Goal: Information Seeking & Learning: Find specific page/section

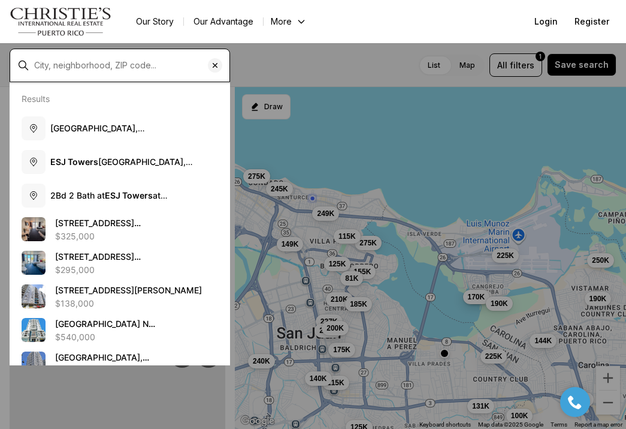
click at [137, 62] on input "text" at bounding box center [129, 66] width 191 height 10
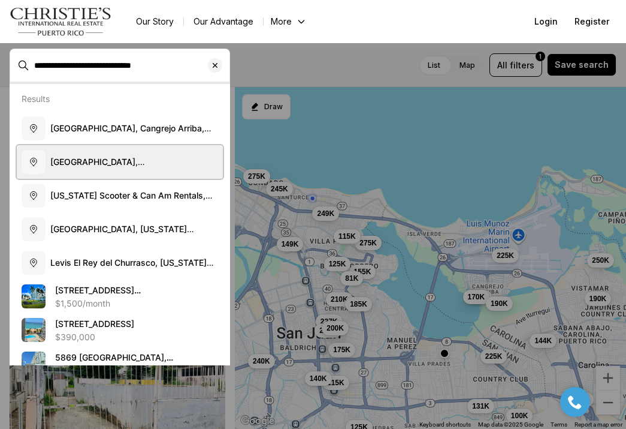
click at [91, 163] on span "Isla Verde, Carolina, Puerto Rico" at bounding box center [118, 167] width 137 height 22
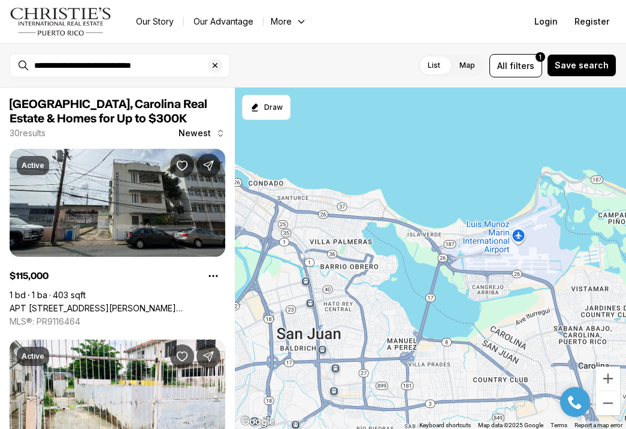
type input "**********"
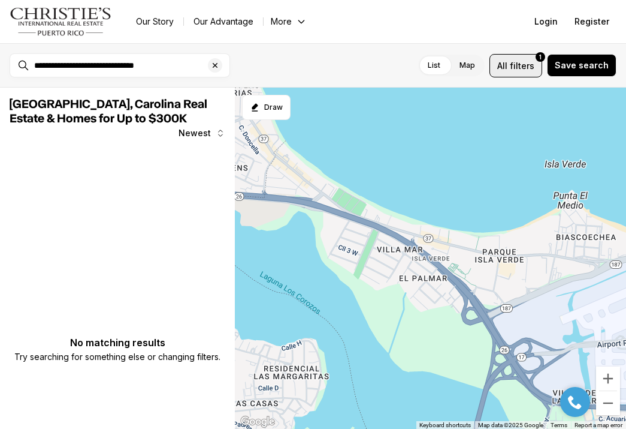
click at [508, 70] on span "All" at bounding box center [502, 65] width 10 height 13
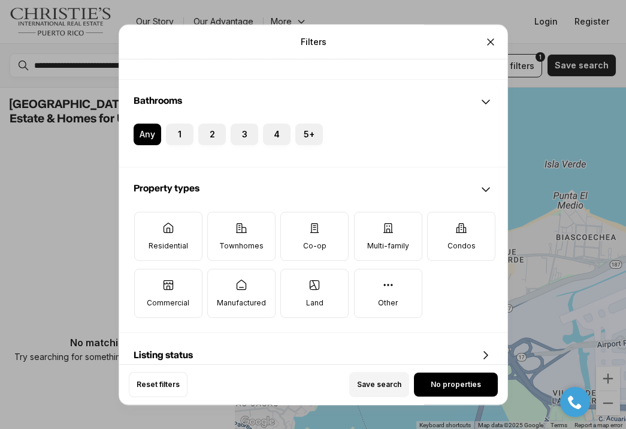
scroll to position [276, 0]
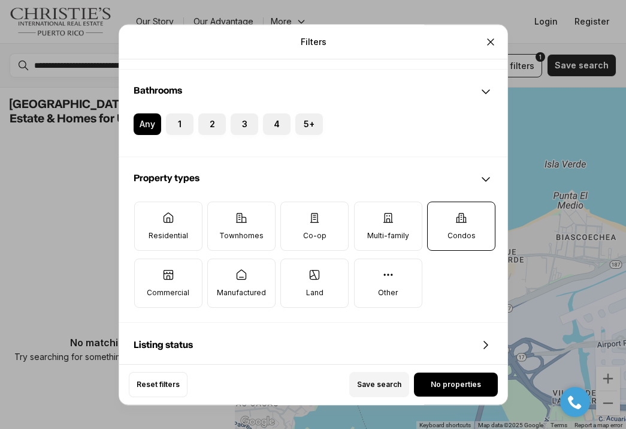
click at [446, 242] on label "Condos" at bounding box center [461, 225] width 68 height 49
click at [440, 214] on button "Condos" at bounding box center [434, 208] width 12 height 12
click at [432, 376] on button "No properties" at bounding box center [456, 384] width 84 height 24
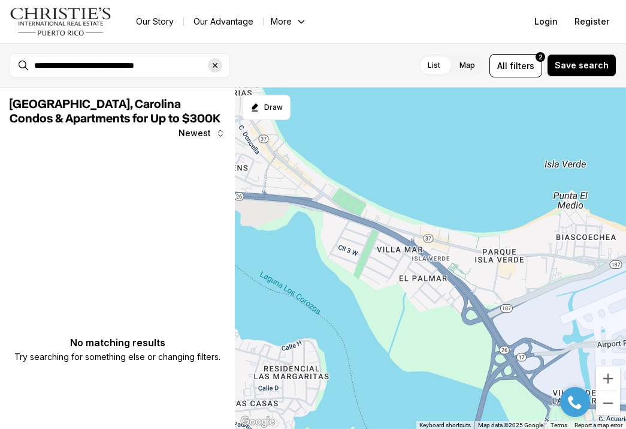
click at [211, 68] on icon "Clear search input" at bounding box center [215, 66] width 10 height 10
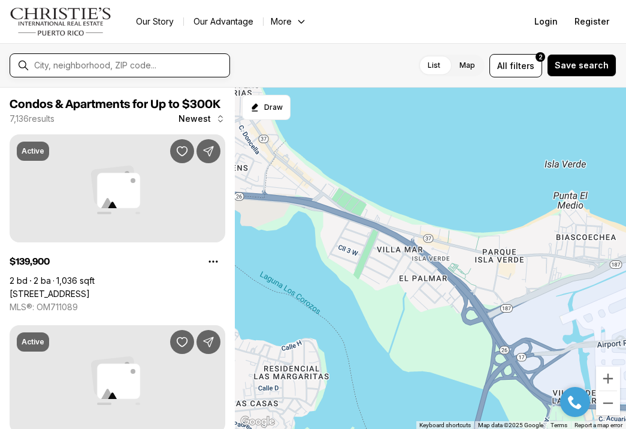
click at [131, 70] on input "text" at bounding box center [129, 66] width 191 height 10
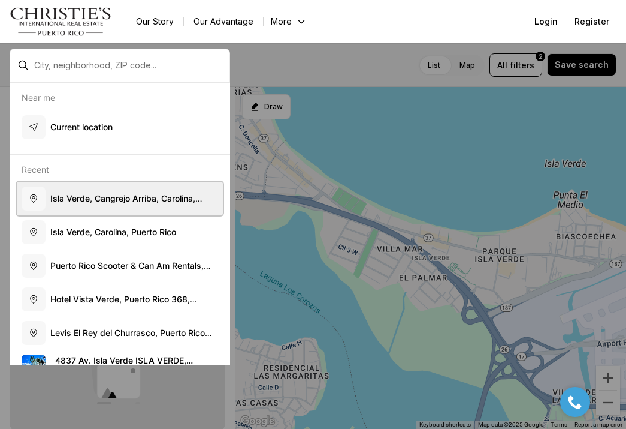
click at [87, 198] on span "I s l a V e r d e , C a n g r e j o A r r i b a , C a r o l i n a , P u e r t o…" at bounding box center [126, 204] width 152 height 22
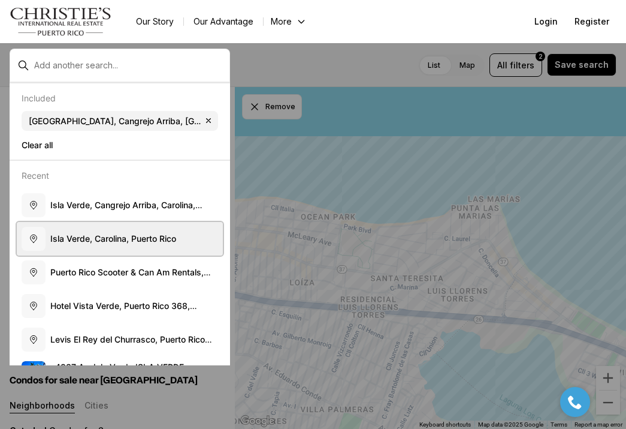
click at [150, 234] on span "I s l a V e r d e , C a r o l i n a , P u e r t o R i c o" at bounding box center [113, 238] width 126 height 10
type input "**********"
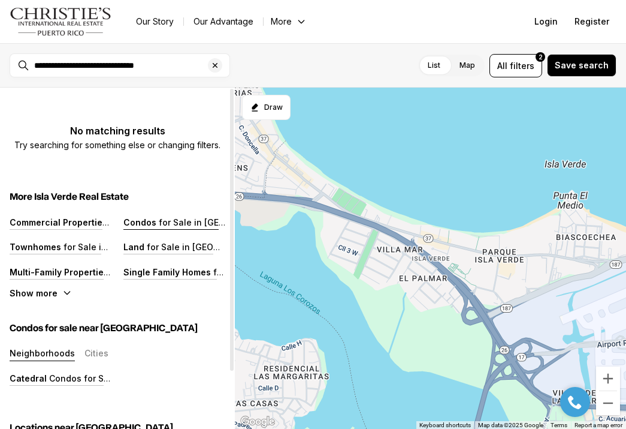
click at [164, 224] on p "for Sale in Isla Verde" at bounding box center [222, 222] width 133 height 10
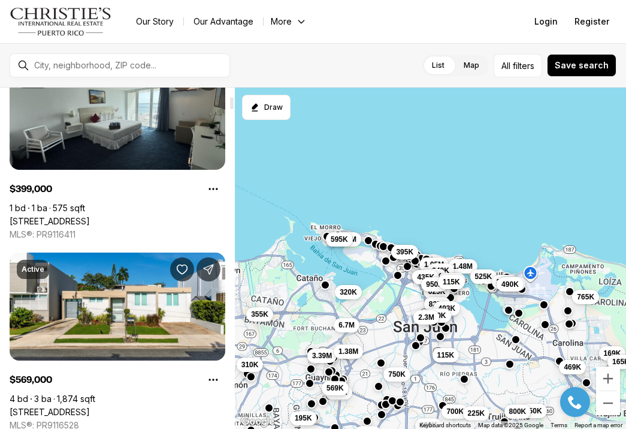
scroll to position [164, 0]
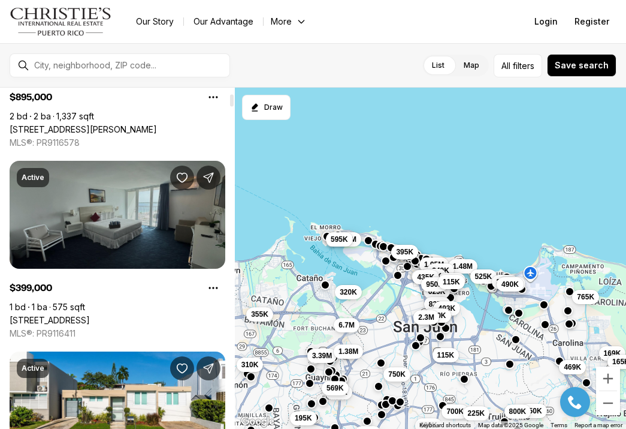
click at [90, 315] on link "6165 AVENUE ISLA VERDE #1450, CAROLINA PR, 00979" at bounding box center [50, 320] width 80 height 11
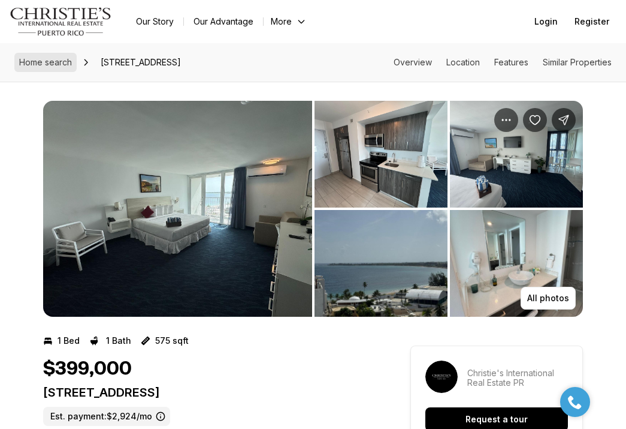
click at [38, 62] on span "Home search" at bounding box center [45, 62] width 53 height 10
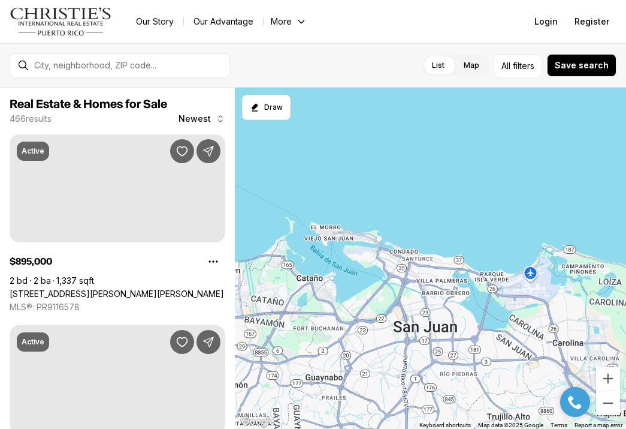
scroll to position [164, 0]
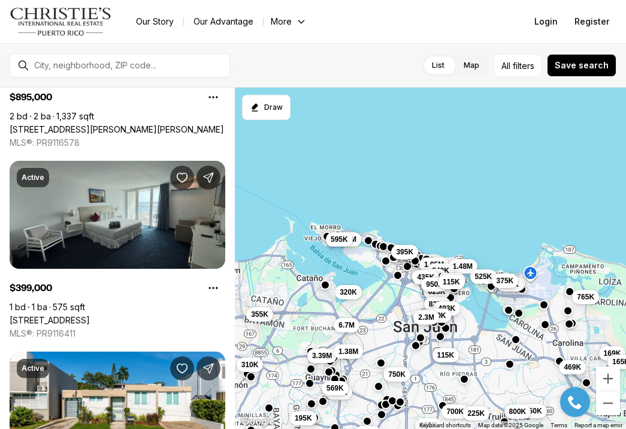
click at [506, 282] on span "375K" at bounding box center [504, 281] width 17 height 10
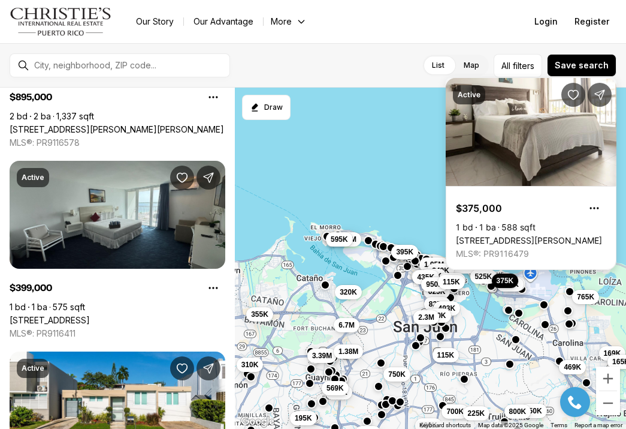
click at [513, 235] on link "5803 JOSÉ M. TARTAK AVE #407, CAROLINA PR, 00979" at bounding box center [529, 240] width 146 height 11
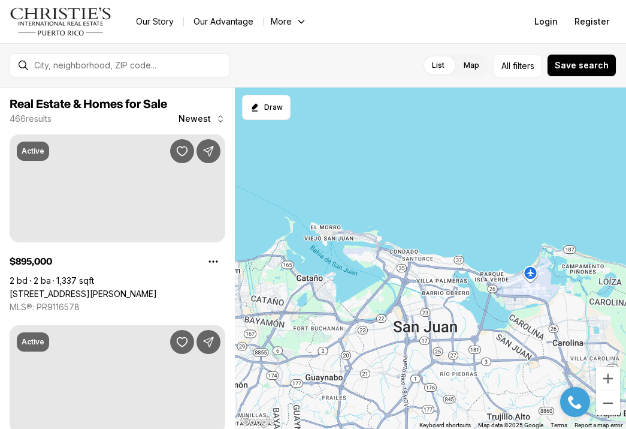
scroll to position [164, 0]
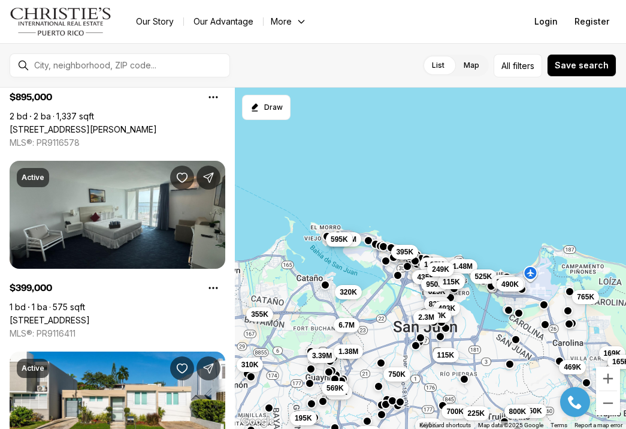
click at [446, 266] on span "249K" at bounding box center [440, 269] width 17 height 10
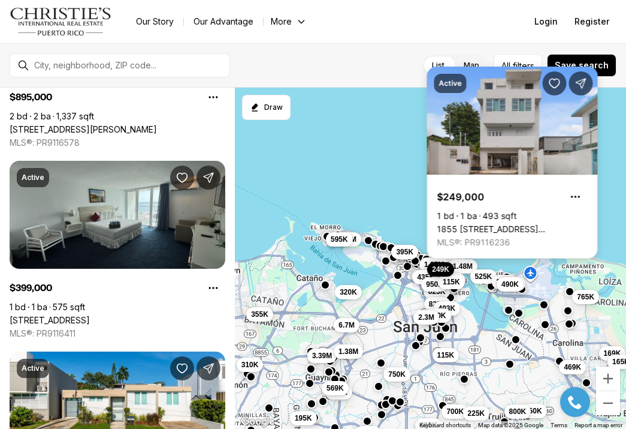
click at [468, 231] on link "1855 CALLE PABELLONES #A2, SAN JUAN PR, 00901" at bounding box center [513, 229] width 150 height 11
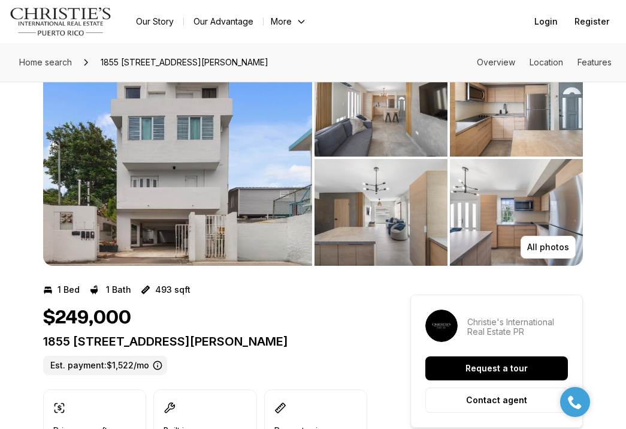
scroll to position [43, 0]
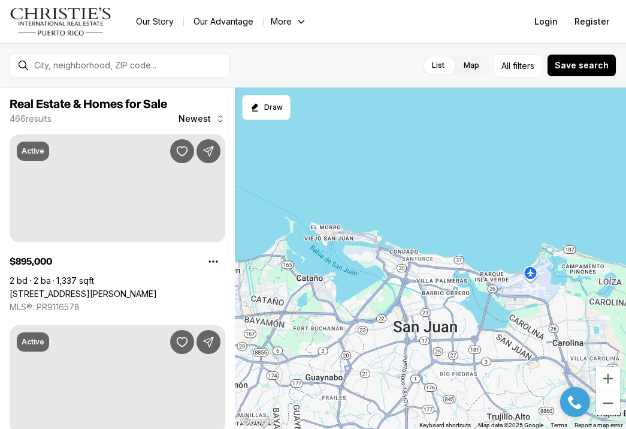
scroll to position [164, 0]
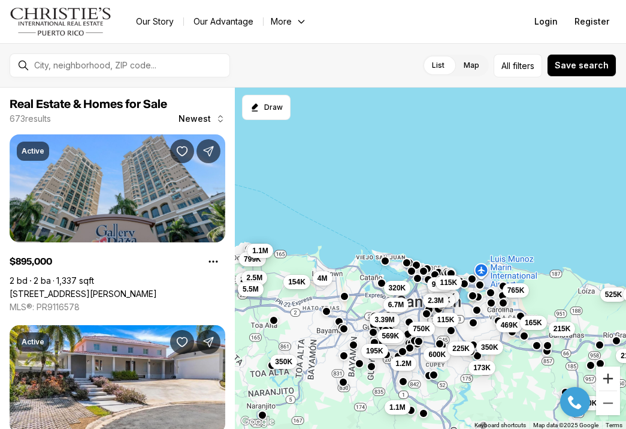
click at [613, 368] on button "Zoom in" at bounding box center [608, 378] width 24 height 24
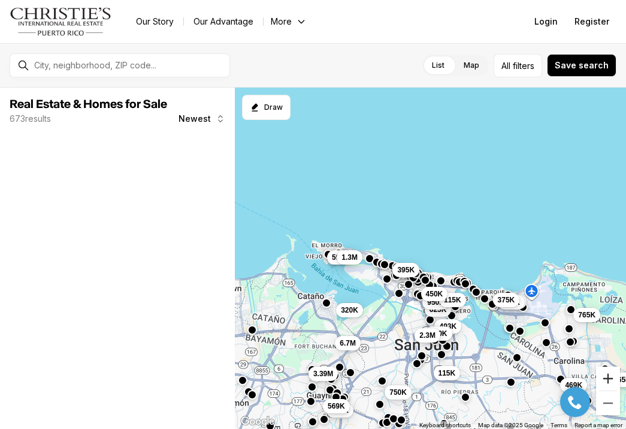
click at [612, 373] on button "Zoom in" at bounding box center [608, 378] width 24 height 24
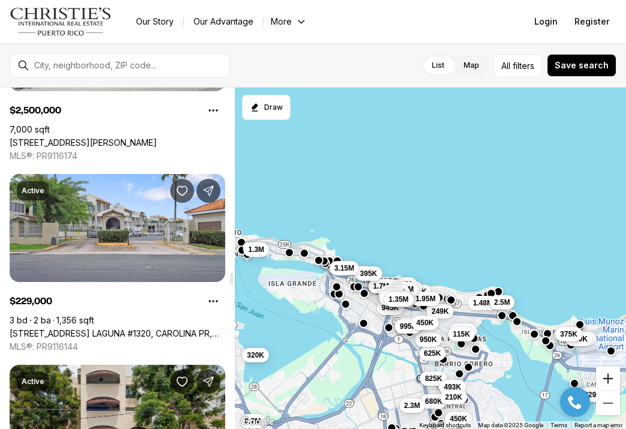
scroll to position [5312, 0]
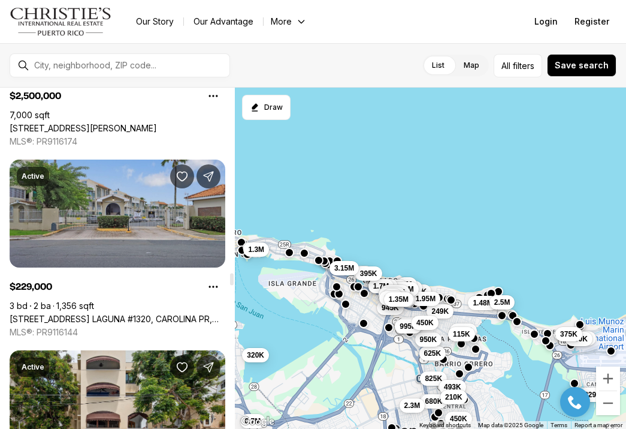
click at [135, 313] on link "120 AVE. LAGUNA #1320, CAROLINA PR, 00979" at bounding box center [118, 318] width 216 height 11
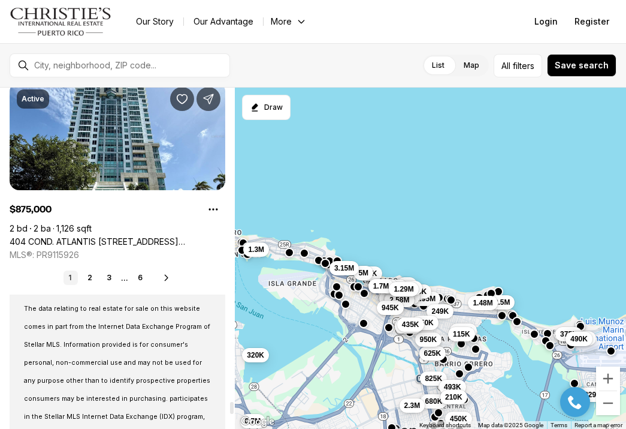
scroll to position [9016, 0]
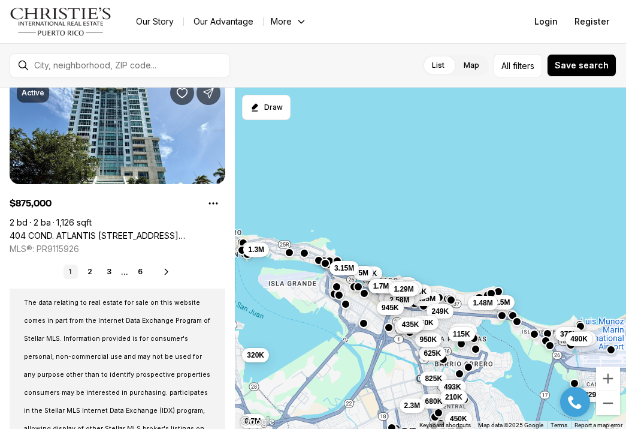
click at [611, 352] on button "button" at bounding box center [612, 350] width 10 height 10
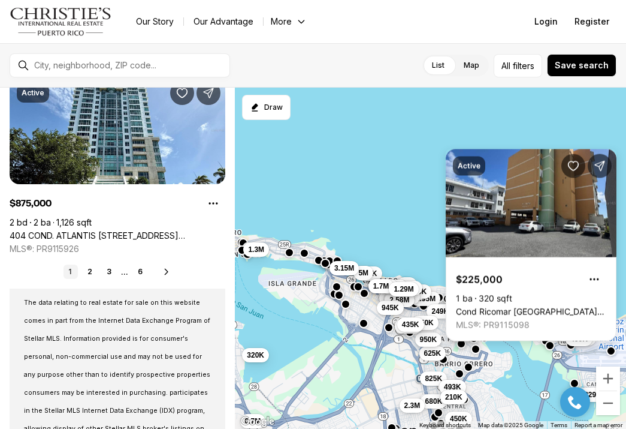
click at [550, 349] on div "685K 375K 115K 399K 825K 229K 625K 680K 493K 210K 490K 950K 450K 1.95M 2.5M 1.4…" at bounding box center [430, 259] width 391 height 342
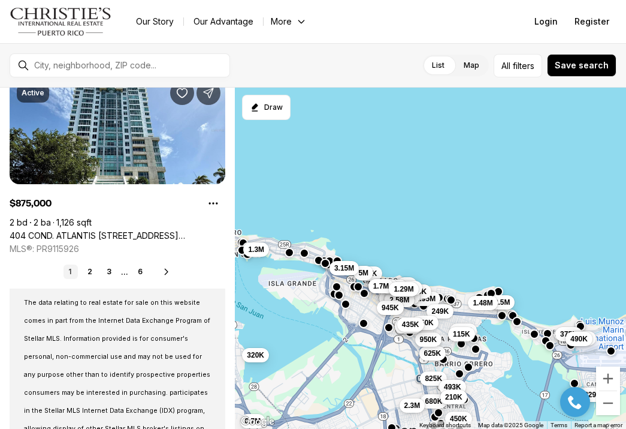
click at [550, 349] on div "685K 375K 115K 399K 825K 229K 625K 680K 493K 210K 490K 950K 450K 1.95M 2.5M 1.4…" at bounding box center [430, 259] width 391 height 342
click at [550, 346] on button "button" at bounding box center [550, 344] width 10 height 10
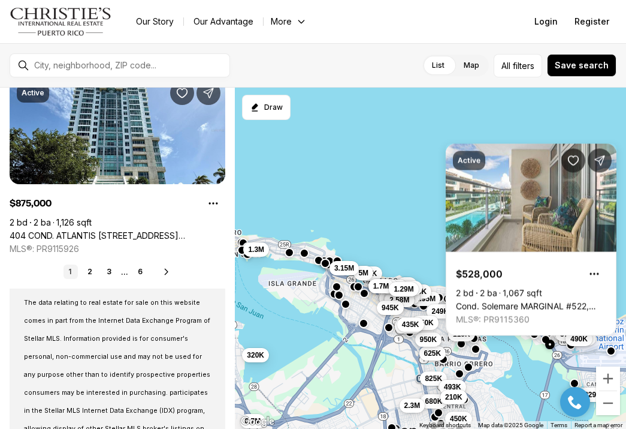
click at [547, 336] on body "Go to: Homepage Our Story Our Advantage More Specialists Exclusive Properties C…" at bounding box center [313, 214] width 626 height 429
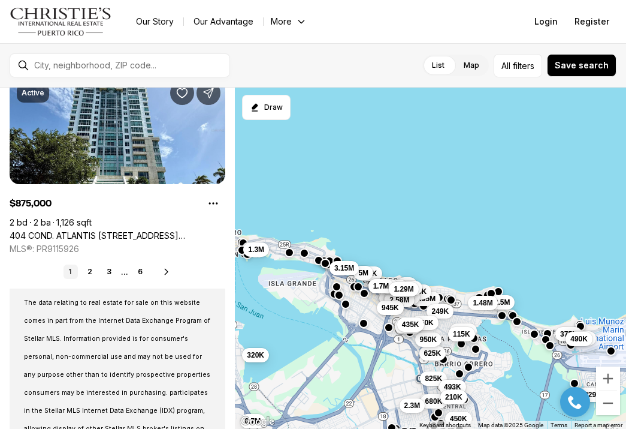
click at [547, 337] on button "button" at bounding box center [546, 339] width 10 height 10
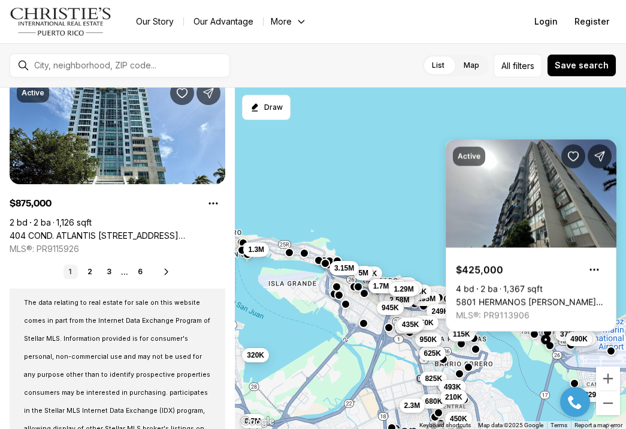
click at [548, 331] on body "Go to: Homepage Our Story Our Advantage More Specialists Exclusive Properties C…" at bounding box center [313, 214] width 626 height 429
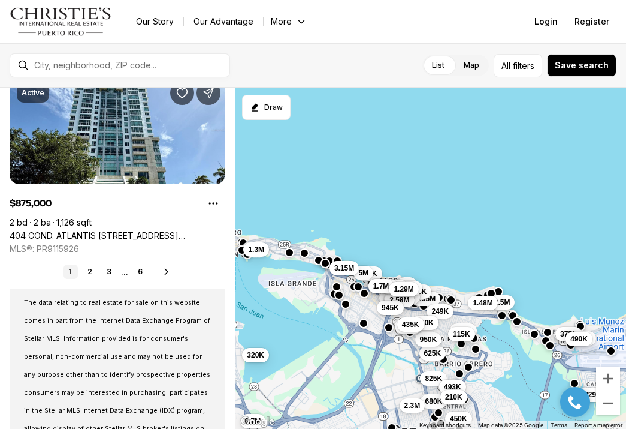
click at [548, 331] on button "button" at bounding box center [547, 332] width 10 height 10
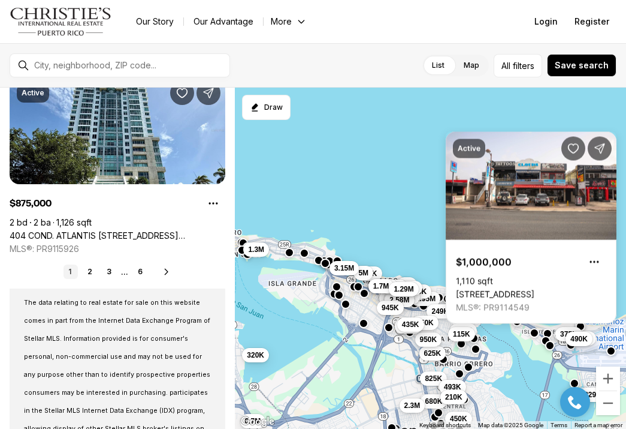
click at [535, 334] on button "button" at bounding box center [534, 333] width 10 height 10
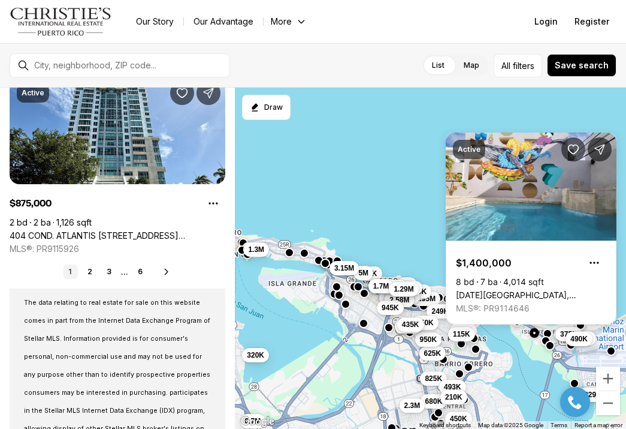
click at [581, 325] on body "Go to: Homepage Our Story Our Advantage More Specialists Exclusive Properties C…" at bounding box center [313, 214] width 626 height 429
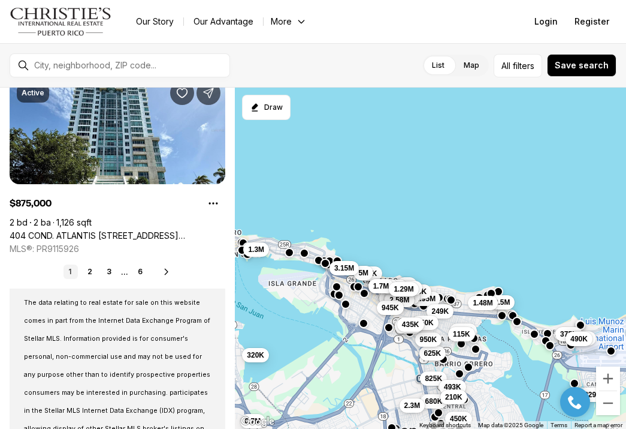
click at [581, 325] on button "button" at bounding box center [581, 325] width 10 height 10
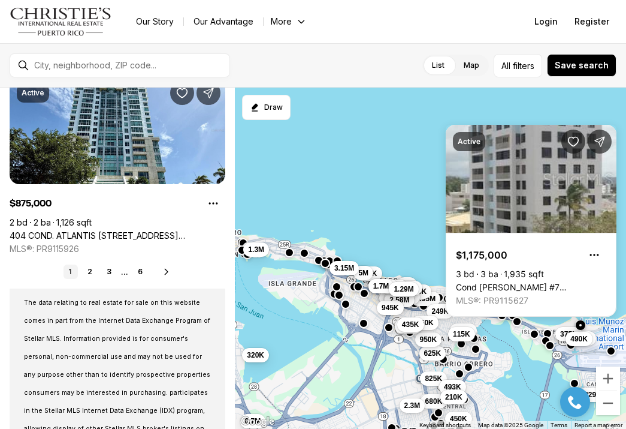
click at [403, 187] on div "685K 375K 115K 399K 825K 229K 625K 680K 493K 210K 490K 950K 450K 1.95M 2.5M 1.4…" at bounding box center [430, 259] width 391 height 342
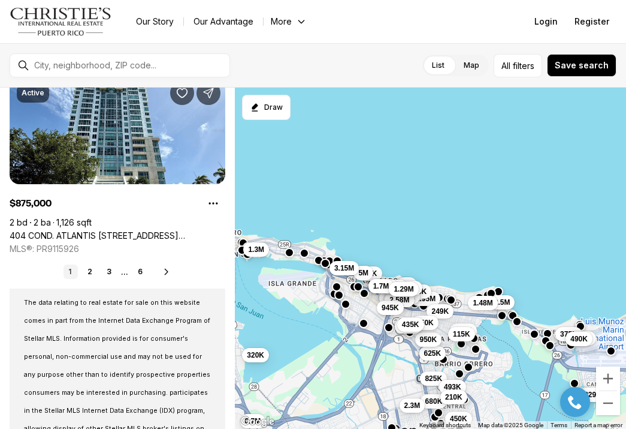
click at [517, 325] on div at bounding box center [517, 321] width 10 height 10
click at [518, 320] on button "button" at bounding box center [517, 320] width 10 height 10
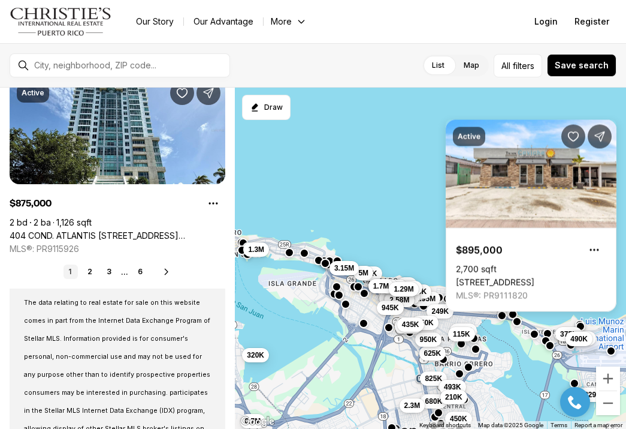
click at [514, 313] on body "Go to: Homepage Our Story Our Advantage More Specialists Exclusive Properties C…" at bounding box center [313, 214] width 626 height 429
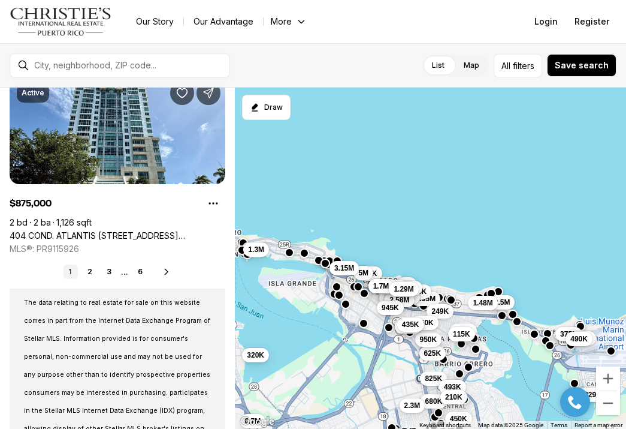
click at [514, 313] on button "button" at bounding box center [513, 314] width 10 height 10
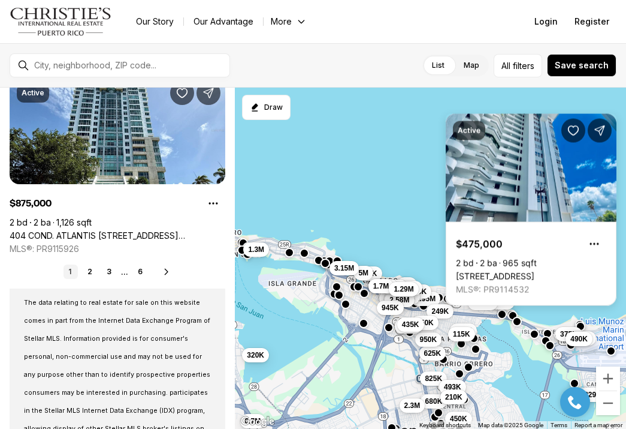
click at [503, 314] on button "button" at bounding box center [502, 314] width 10 height 10
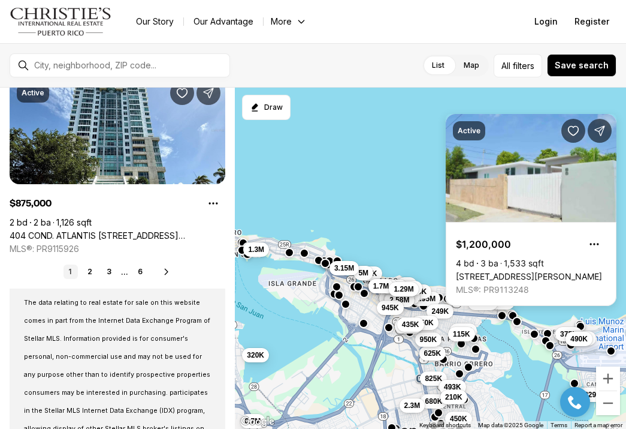
click at [543, 307] on body "Go to: Homepage Our Story Our Advantage More Specialists Exclusive Properties C…" at bounding box center [313, 214] width 626 height 429
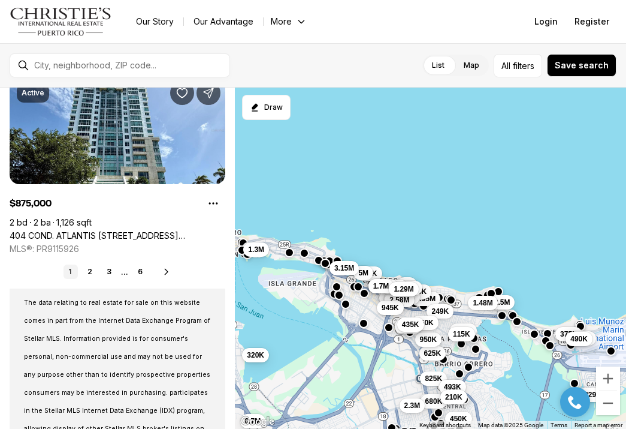
click at [612, 355] on div at bounding box center [612, 351] width 10 height 10
click at [613, 355] on div at bounding box center [612, 351] width 10 height 10
click at [613, 352] on button "button" at bounding box center [612, 350] width 10 height 10
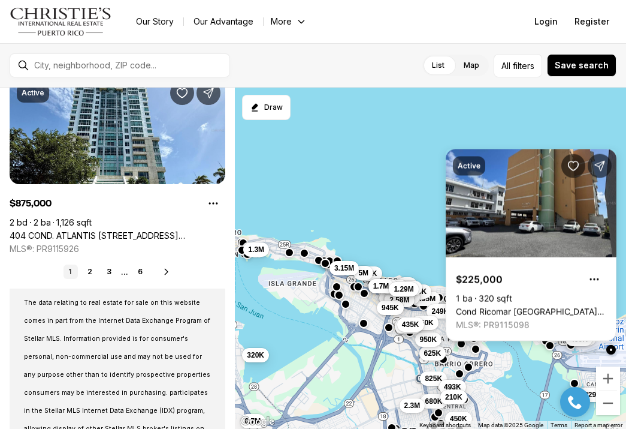
click at [613, 352] on button "button" at bounding box center [612, 350] width 10 height 10
